Goal: Information Seeking & Learning: Check status

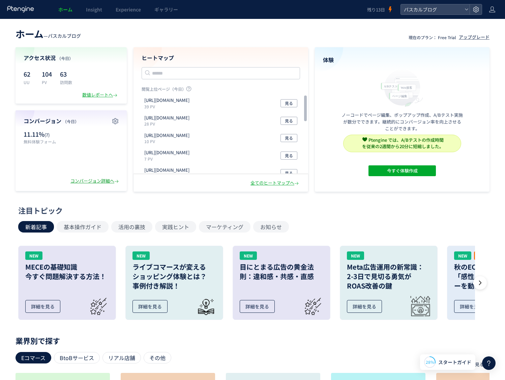
click at [108, 182] on div "コンバージョン詳細へ" at bounding box center [95, 181] width 50 height 6
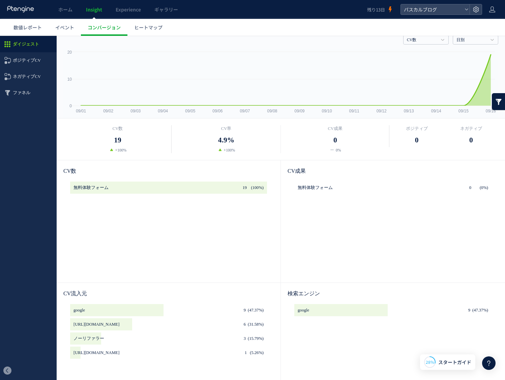
scroll to position [9, 0]
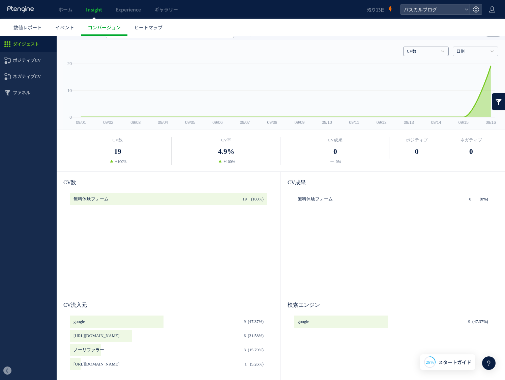
click at [412, 53] on link "CV数" at bounding box center [422, 52] width 31 height 6
click at [413, 73] on link "CV率" at bounding box center [425, 74] width 35 height 9
click at [428, 49] on link "CV率" at bounding box center [422, 52] width 31 height 6
click at [421, 62] on link "CV数" at bounding box center [425, 65] width 35 height 9
click at [493, 51] on icon at bounding box center [492, 51] width 3 height 2
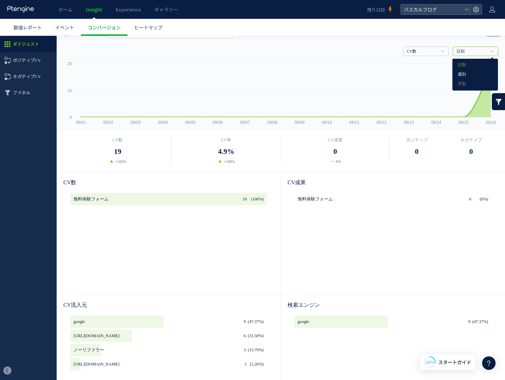
click at [466, 77] on link "週別" at bounding box center [475, 74] width 35 height 9
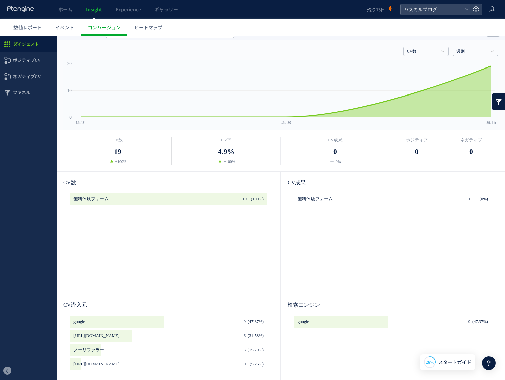
click at [482, 51] on link "週別" at bounding box center [472, 52] width 31 height 6
click at [468, 63] on link "日別" at bounding box center [475, 65] width 35 height 9
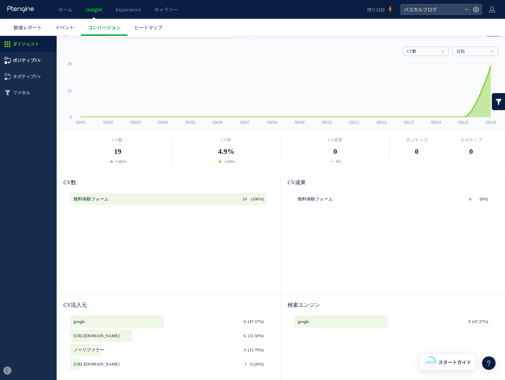
click at [28, 65] on span "ポジティブCV" at bounding box center [27, 60] width 28 height 16
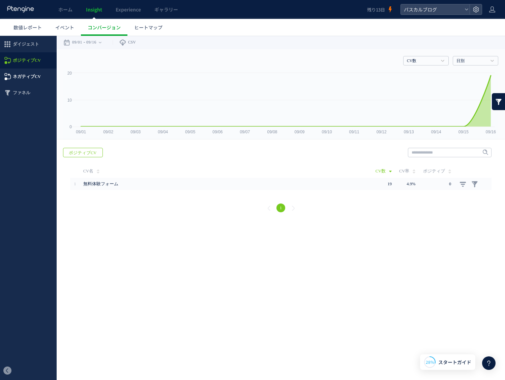
click at [25, 80] on span "ネガティブCV" at bounding box center [27, 76] width 28 height 16
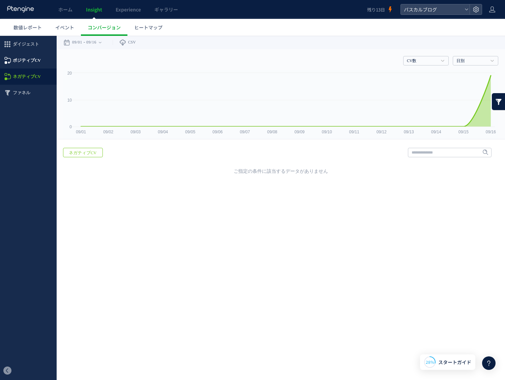
click at [25, 59] on span "ポジティブCV" at bounding box center [27, 60] width 28 height 16
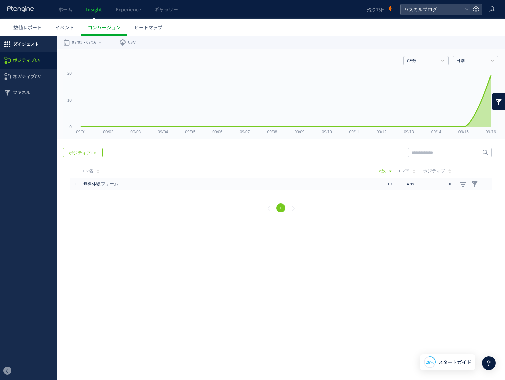
click at [27, 47] on span "ダイジェスト" at bounding box center [26, 44] width 26 height 16
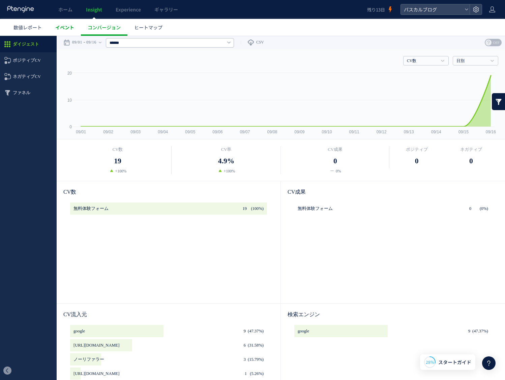
click at [70, 28] on span "イベント" at bounding box center [64, 27] width 19 height 7
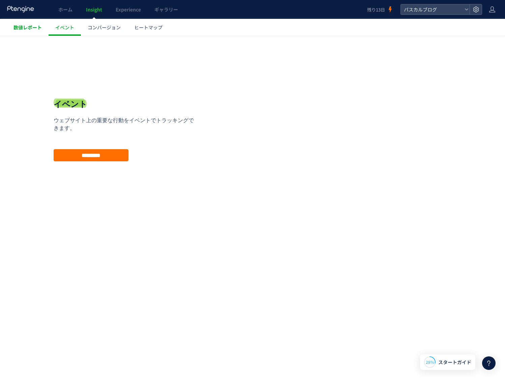
click at [25, 23] on link "数値レポート" at bounding box center [28, 27] width 42 height 17
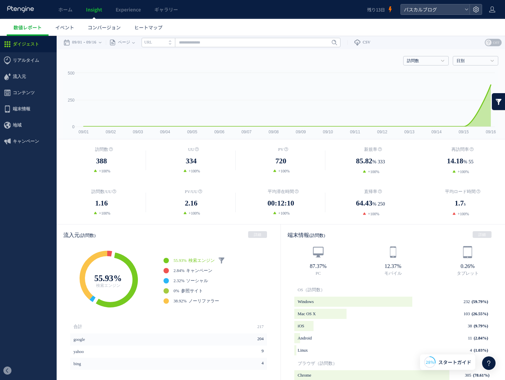
click at [21, 13] on link at bounding box center [21, 9] width 28 height 7
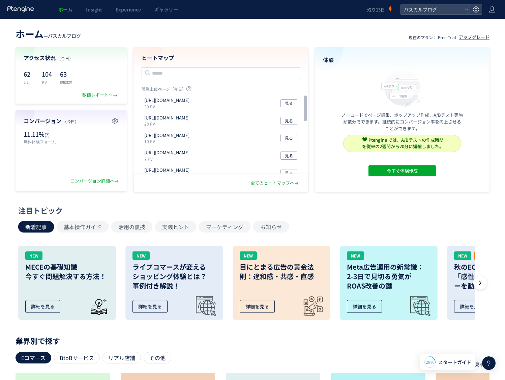
click at [261, 185] on div "全てのヒートマップへ" at bounding box center [276, 183] width 50 height 6
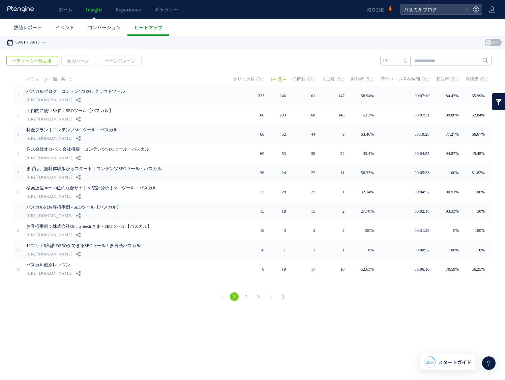
click at [26, 44] on time "09/01" at bounding box center [21, 42] width 10 height 13
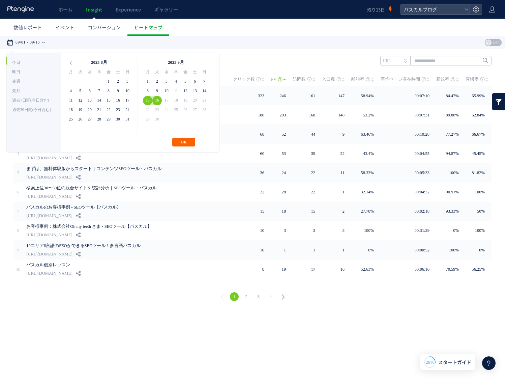
click at [186, 144] on button "OK" at bounding box center [183, 142] width 23 height 9
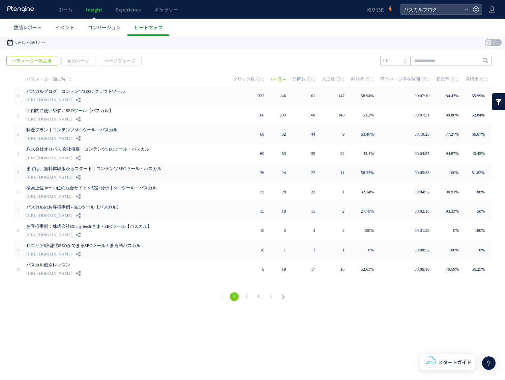
click at [48, 43] on div "09/15 09/16" at bounding box center [28, 42] width 42 height 13
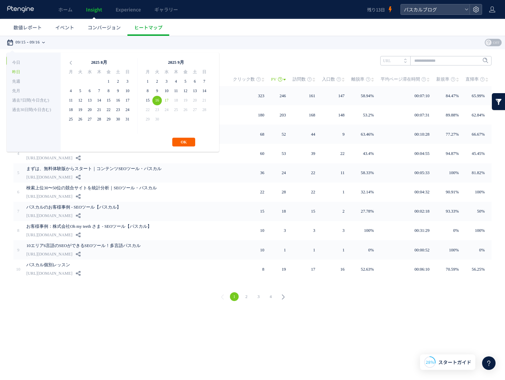
click at [181, 142] on button "OK" at bounding box center [183, 142] width 23 height 9
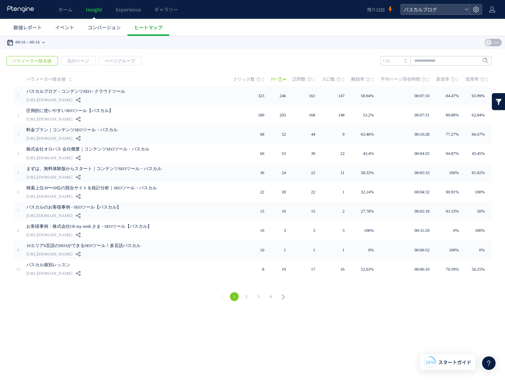
click at [40, 46] on time "09/16" at bounding box center [35, 42] width 10 height 13
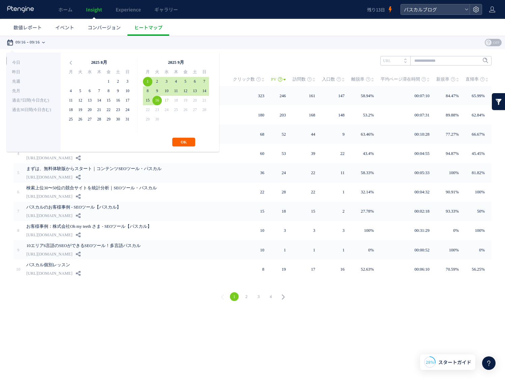
click at [183, 142] on button "OK" at bounding box center [183, 142] width 23 height 9
